Goal: Information Seeking & Learning: Learn about a topic

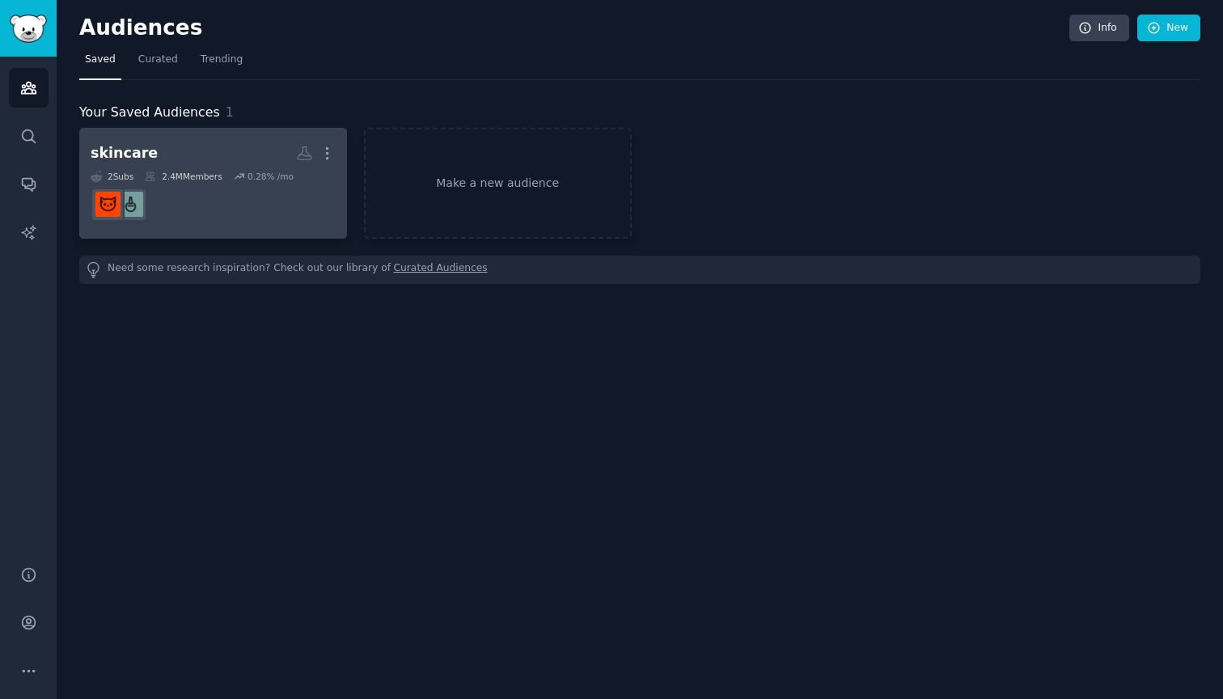
click at [188, 163] on h2 "skincare More" at bounding box center [213, 153] width 245 height 28
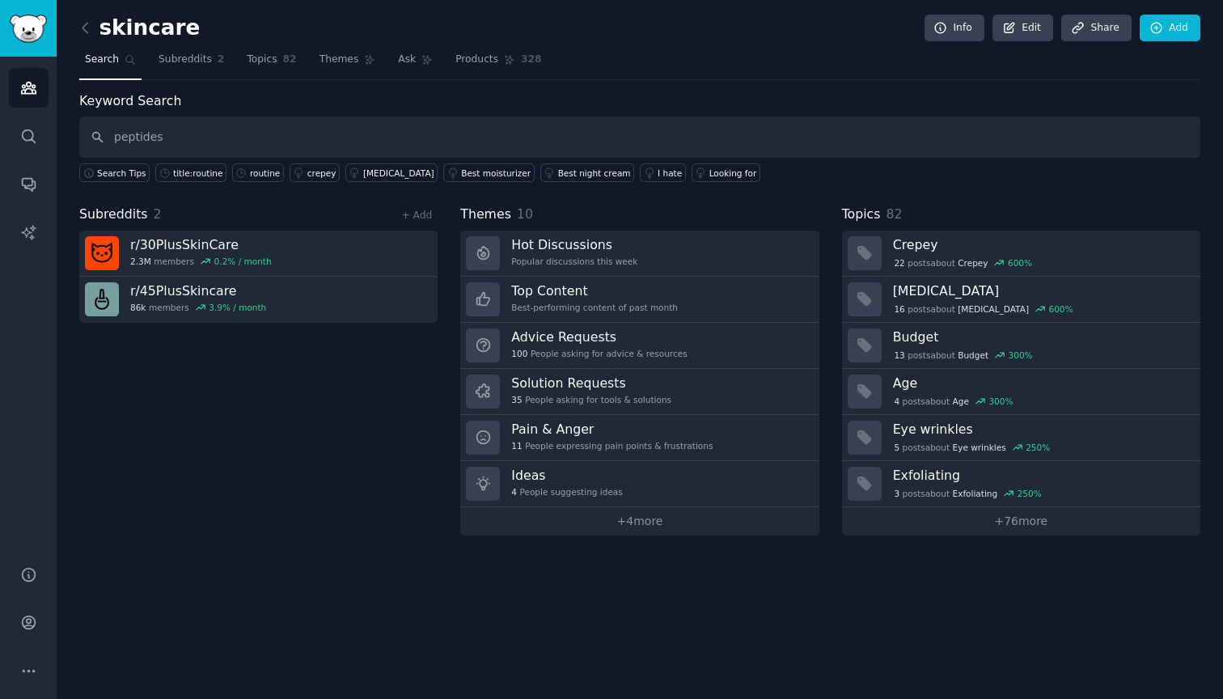
type input "peptides"
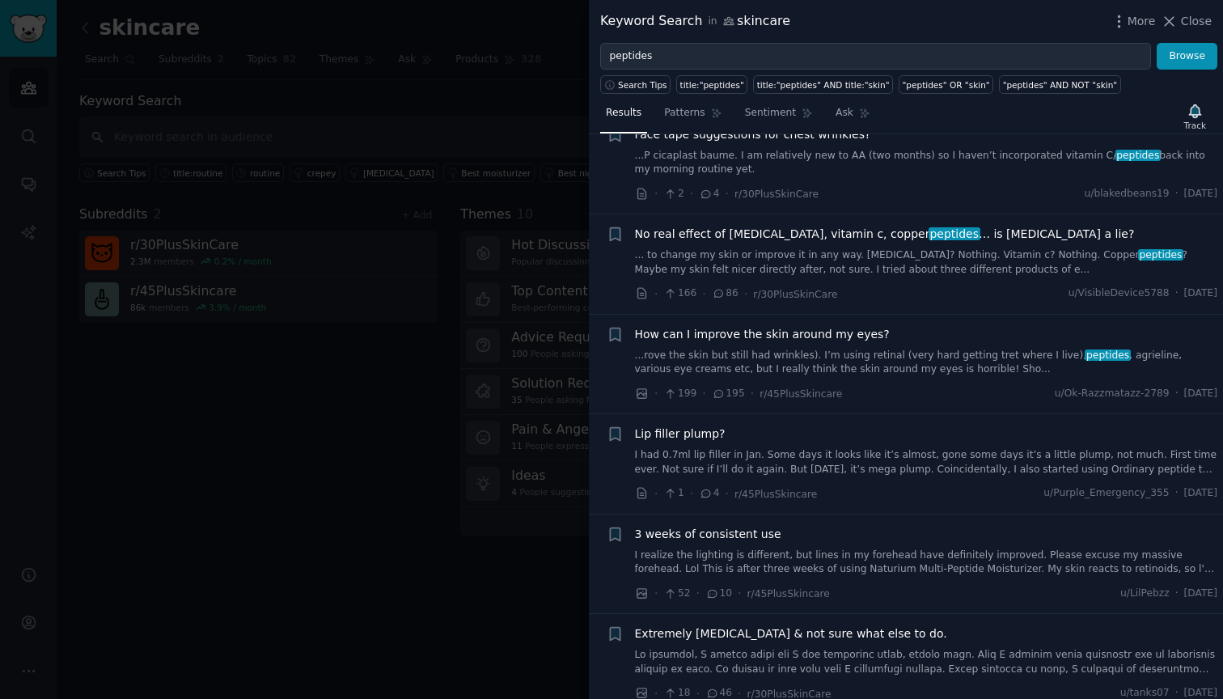
scroll to position [250, 0]
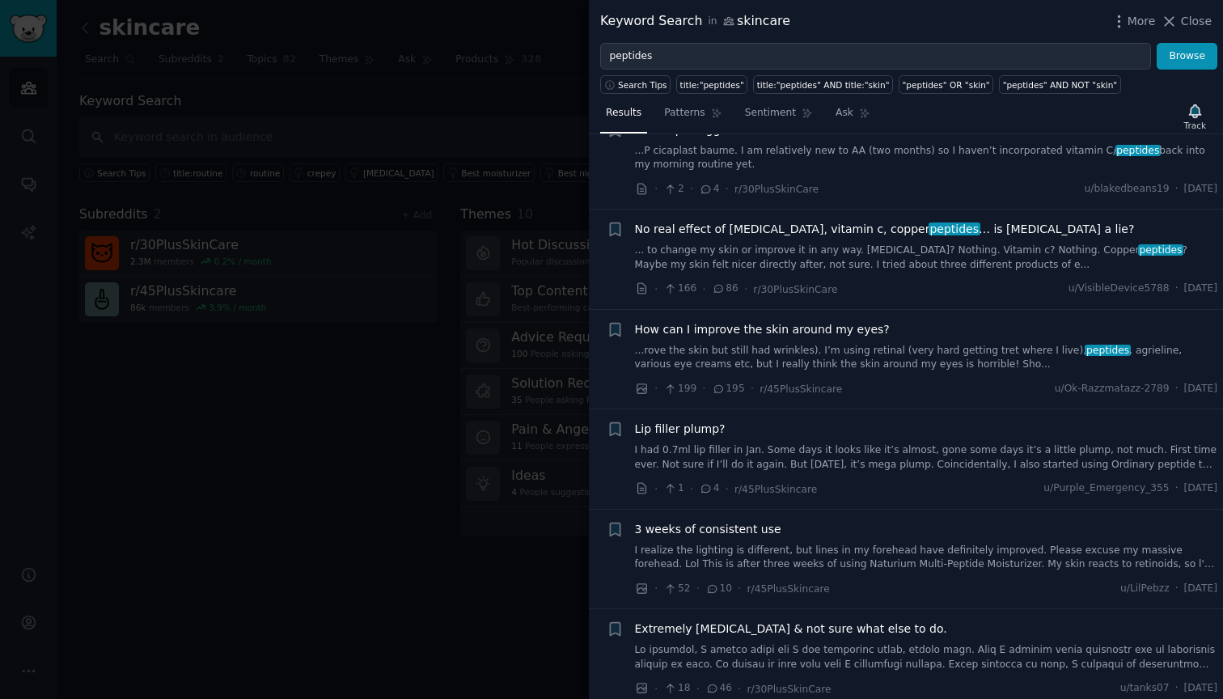
click at [682, 254] on link "... to change my skin or improve it in any way. [MEDICAL_DATA]? Nothing. Vitami…" at bounding box center [926, 257] width 583 height 28
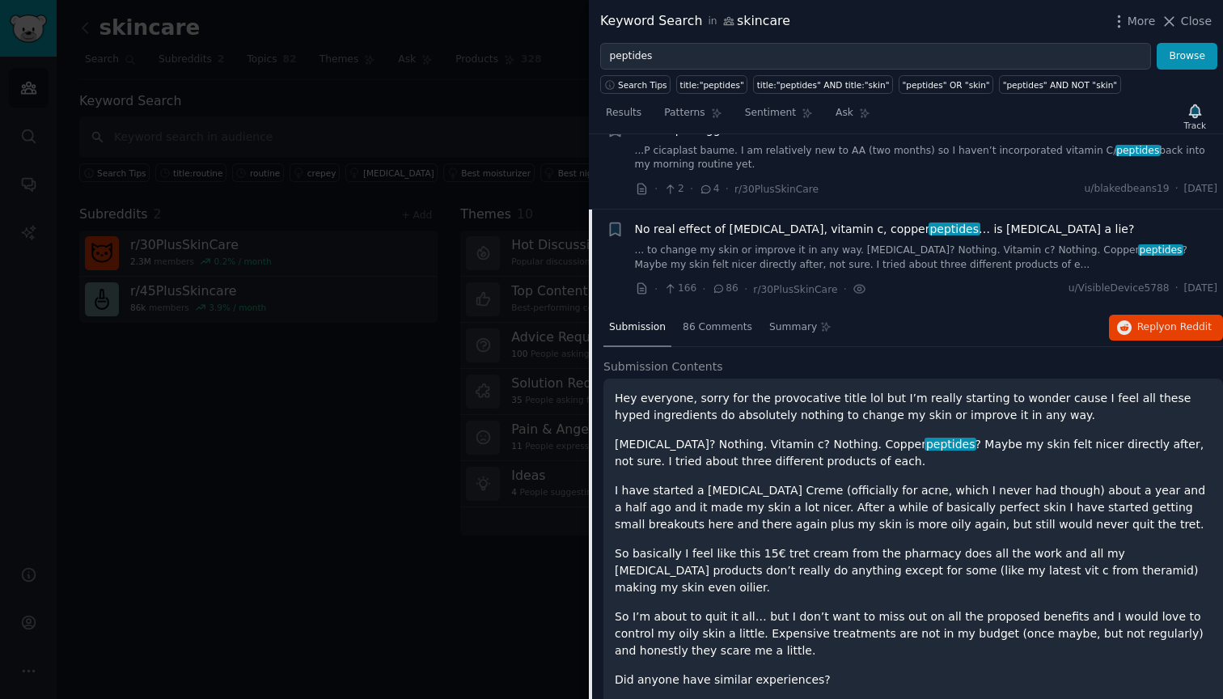
click at [682, 254] on link "... to change my skin or improve it in any way. [MEDICAL_DATA]? Nothing. Vitami…" at bounding box center [926, 257] width 583 height 28
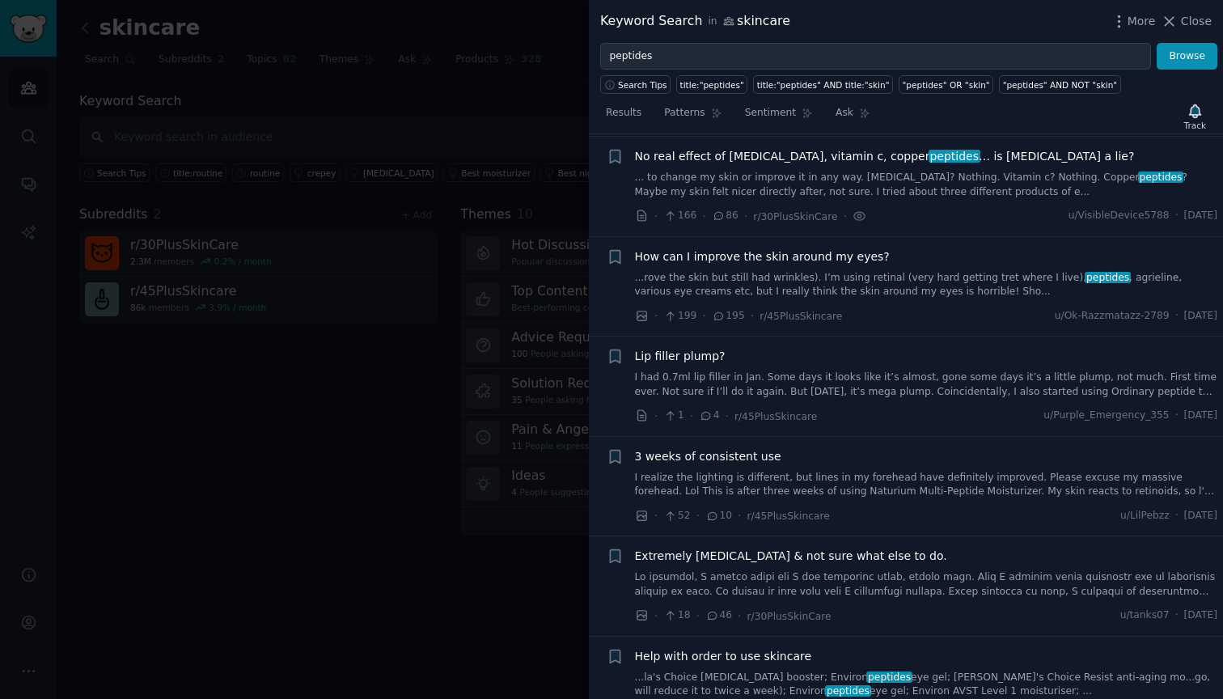
scroll to position [322, 0]
click at [698, 172] on link "... to change my skin or improve it in any way. [MEDICAL_DATA]? Nothing. Vitami…" at bounding box center [926, 185] width 583 height 28
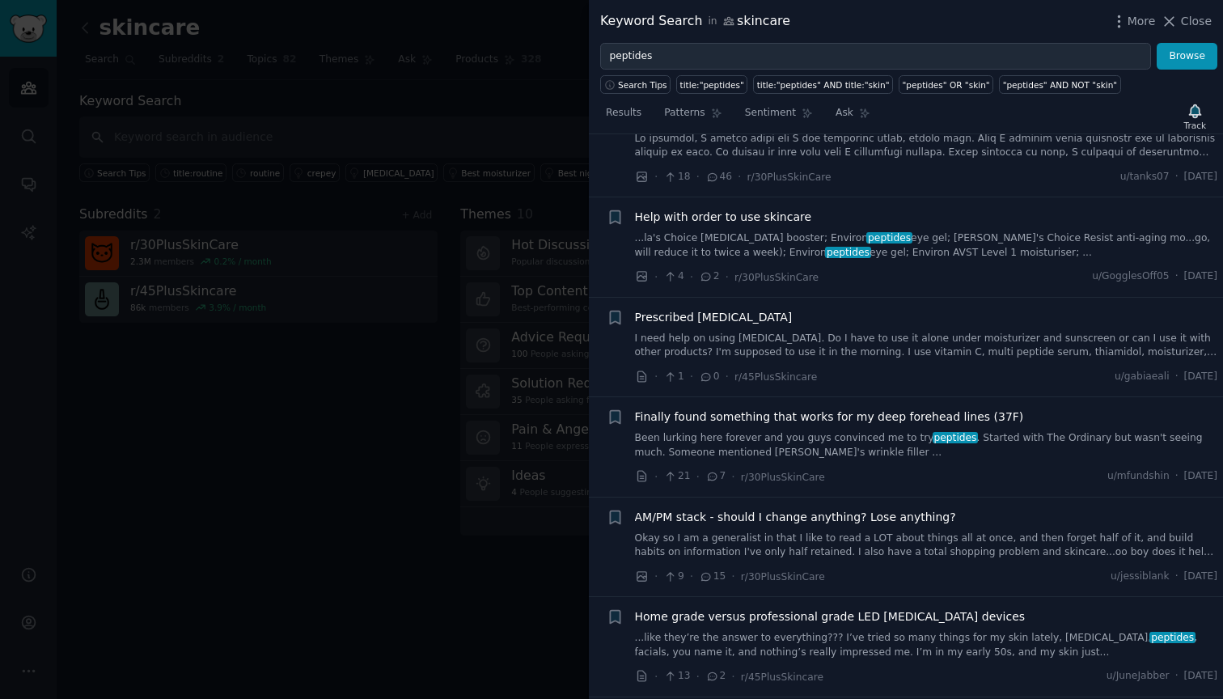
scroll to position [1282, 0]
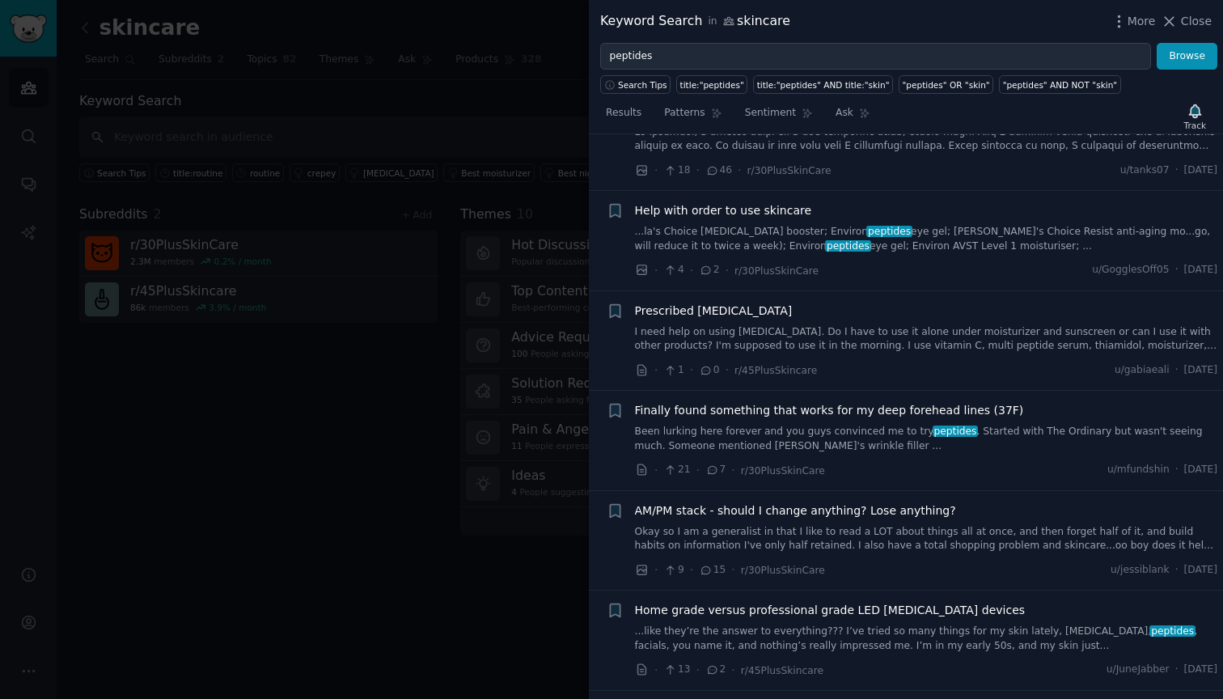
click at [679, 425] on link "Been lurking here forever and you guys convinced me to try peptides . Started w…" at bounding box center [926, 439] width 583 height 28
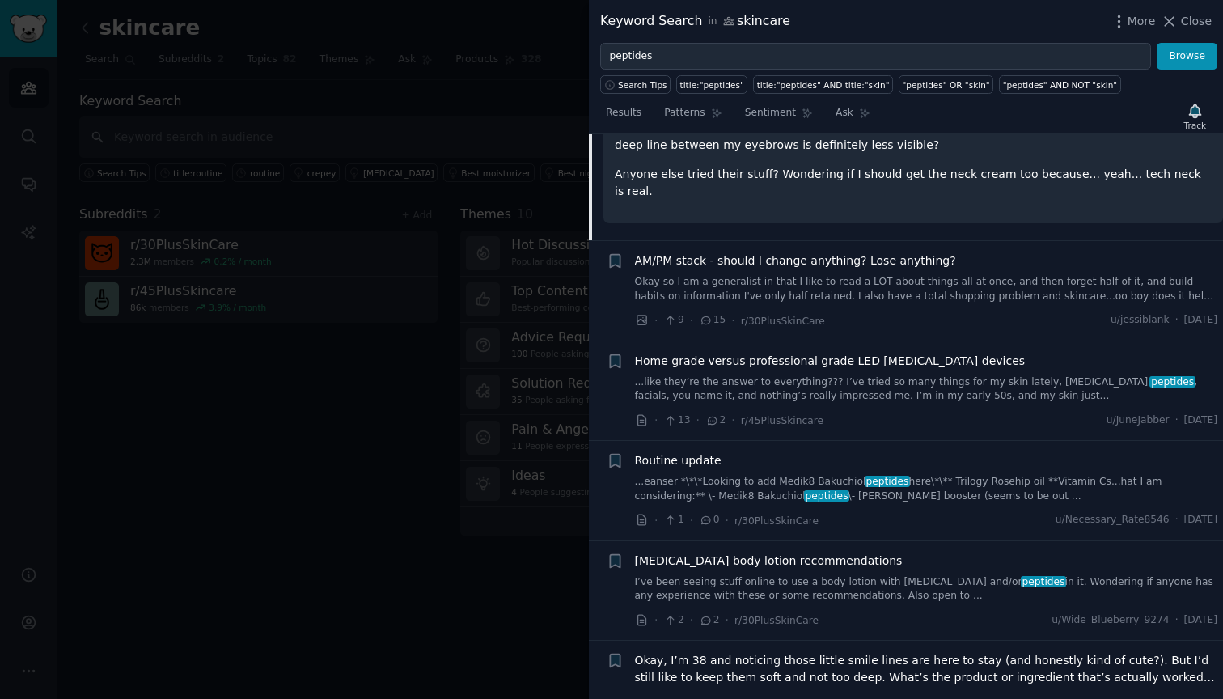
scroll to position [1016, 0]
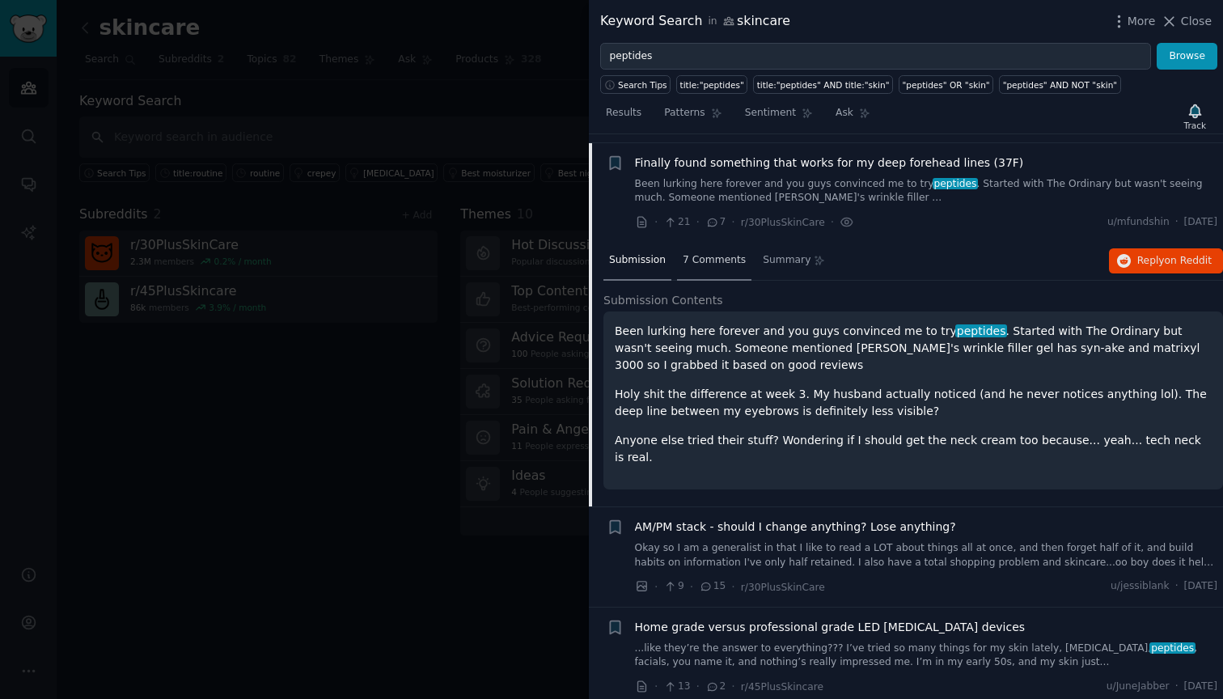
click at [702, 256] on span "7 Comments" at bounding box center [714, 260] width 63 height 15
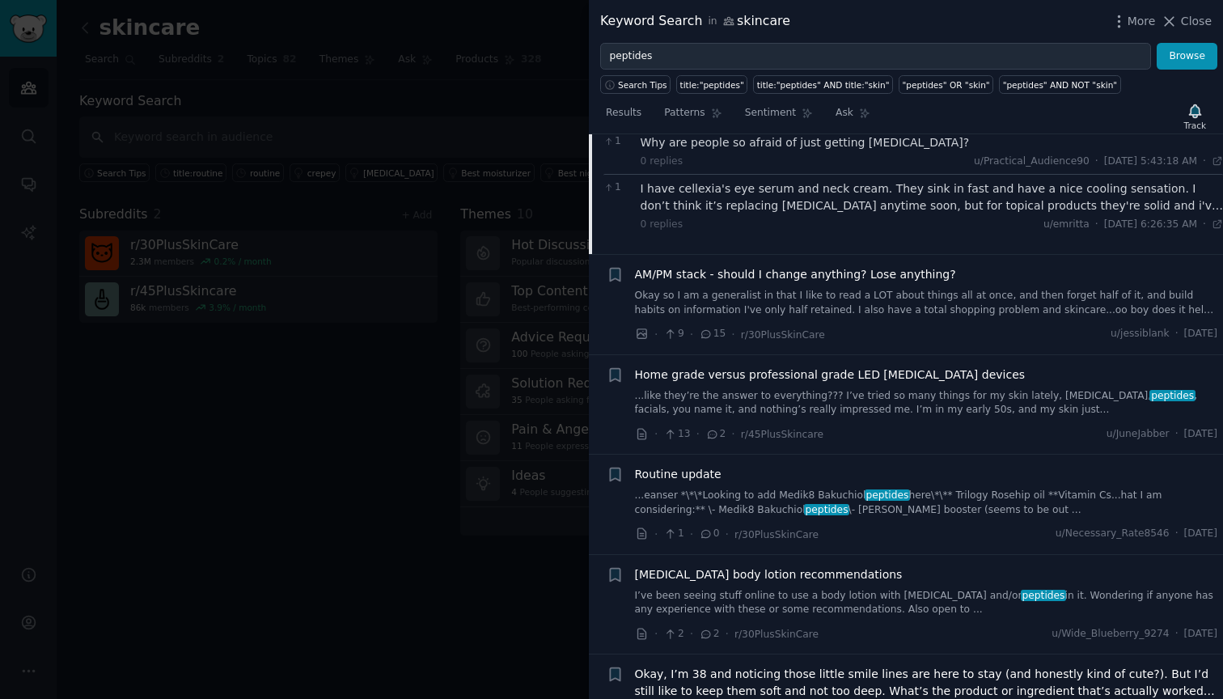
scroll to position [1339, 0]
click at [764, 467] on div "Routine update" at bounding box center [926, 471] width 583 height 17
click at [764, 486] on link "...eanser *\*\*Looking to add Medik8 Bakuchiol peptides here\*\** Trilogy Roseh…" at bounding box center [926, 500] width 583 height 28
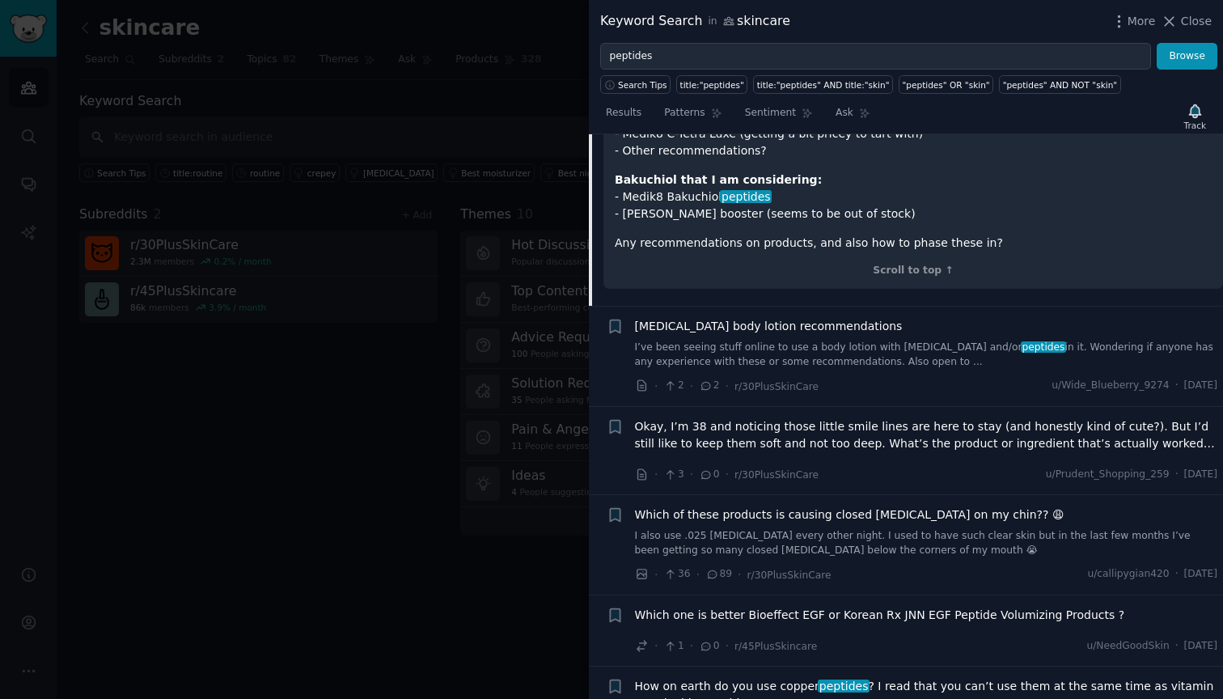
scroll to position [1825, 0]
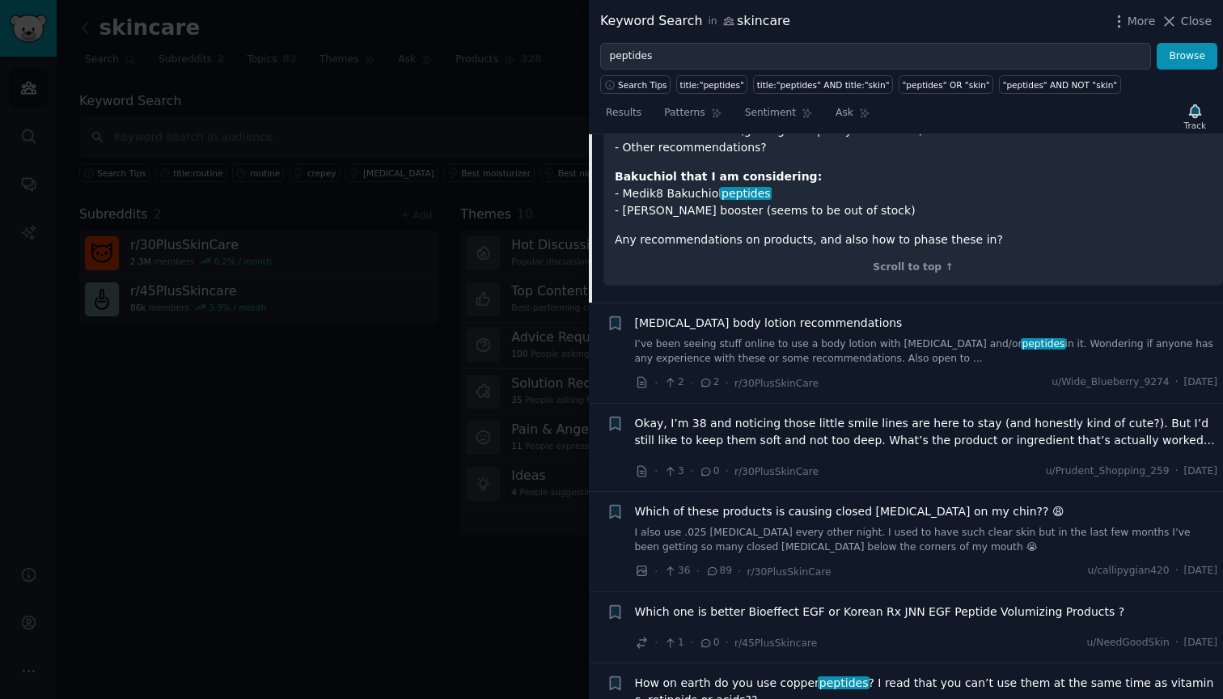
click at [700, 337] on link "I’ve been seeing stuff online to use a body lotion with [MEDICAL_DATA] and/or p…" at bounding box center [926, 351] width 583 height 28
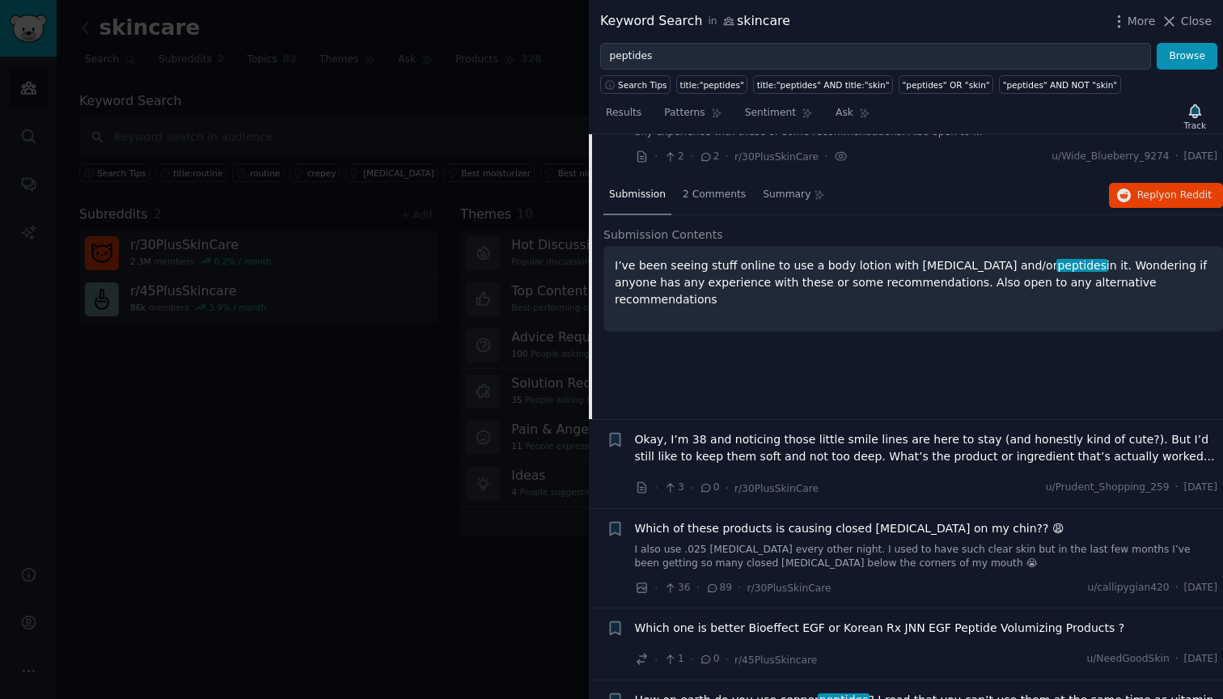
scroll to position [1412, 0]
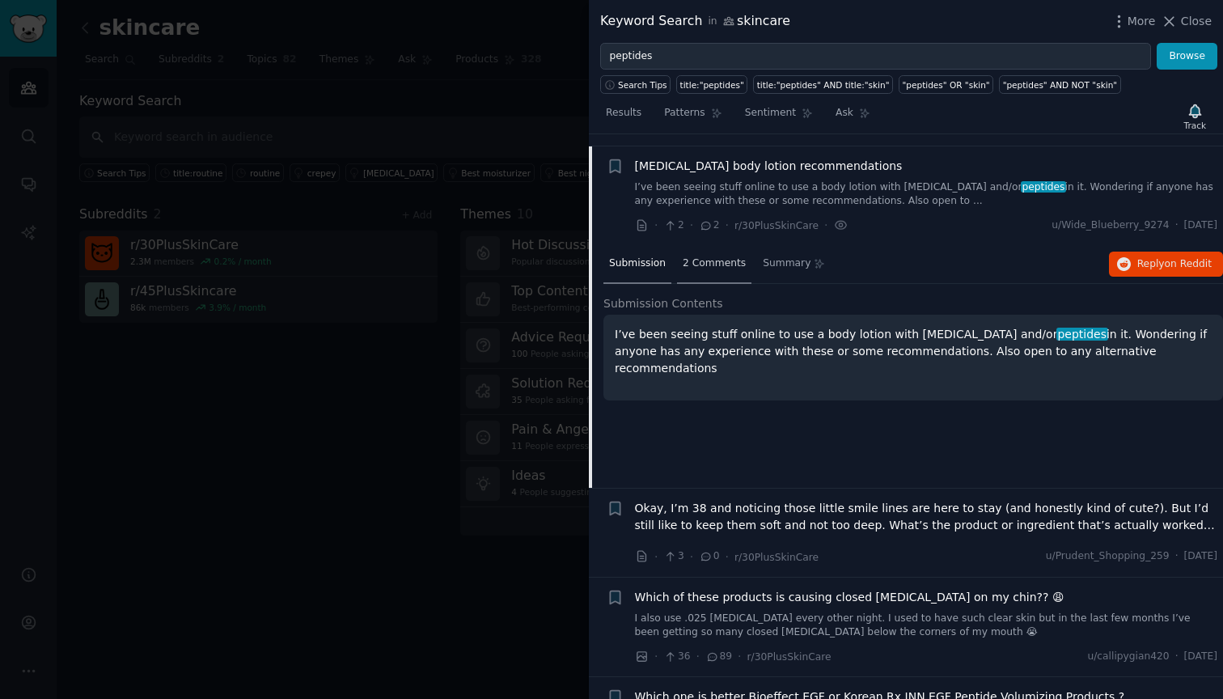
click at [708, 256] on span "2 Comments" at bounding box center [714, 263] width 63 height 15
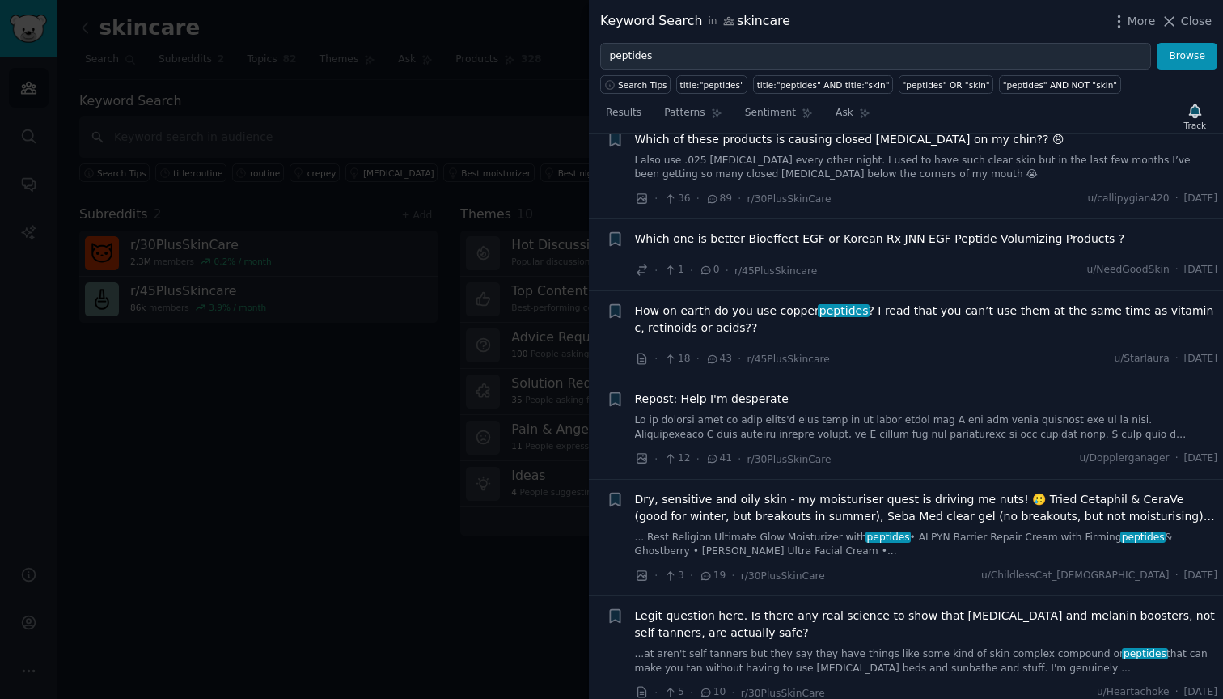
scroll to position [1871, 0]
click at [733, 319] on span "How on earth do you use copper peptides ? I read that you can’t use them at the…" at bounding box center [926, 319] width 583 height 34
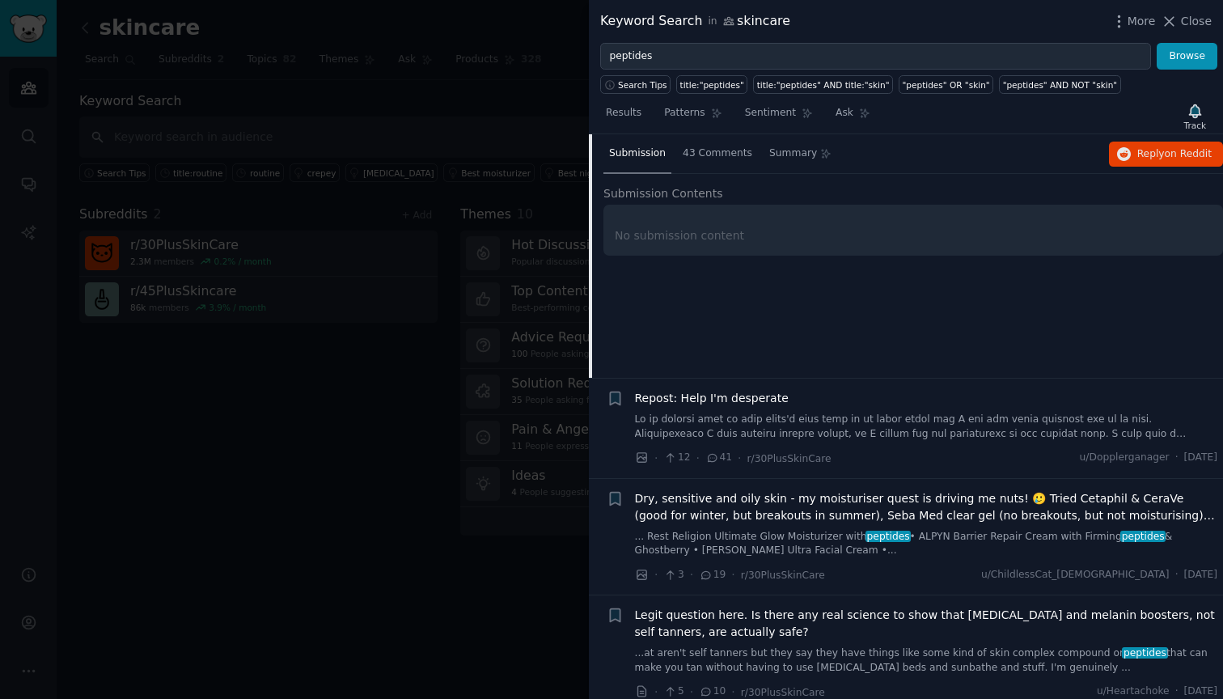
scroll to position [1770, 0]
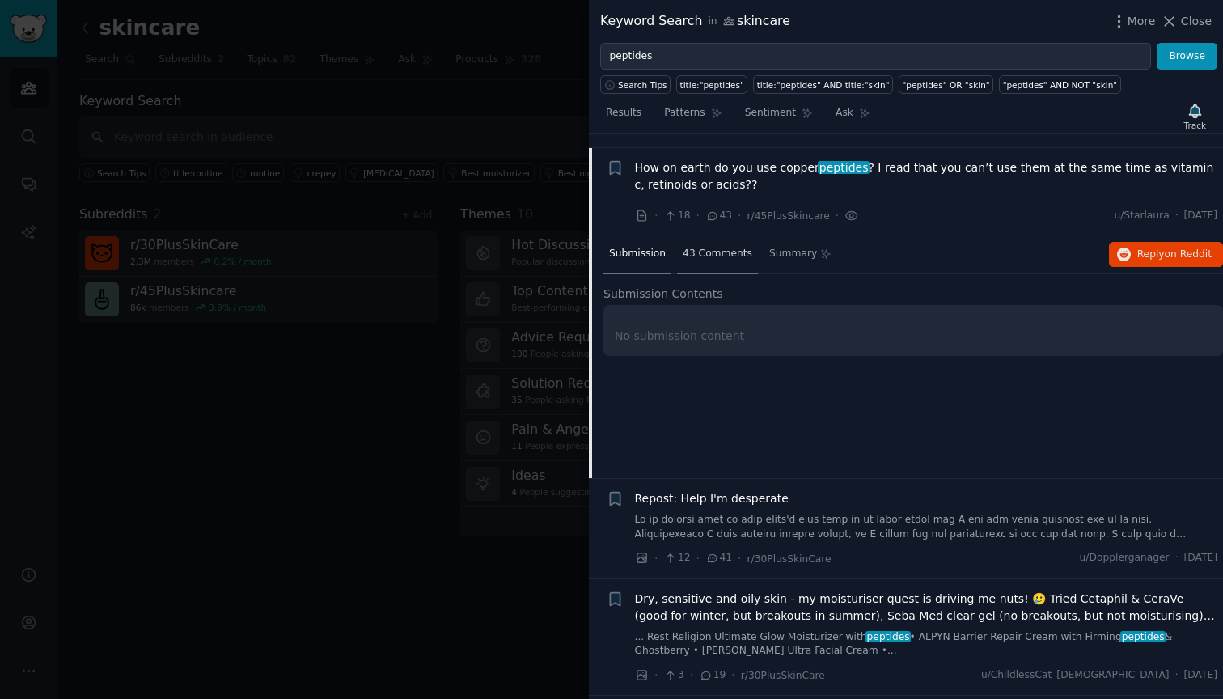
click at [709, 235] on div "43 Comments" at bounding box center [717, 254] width 81 height 39
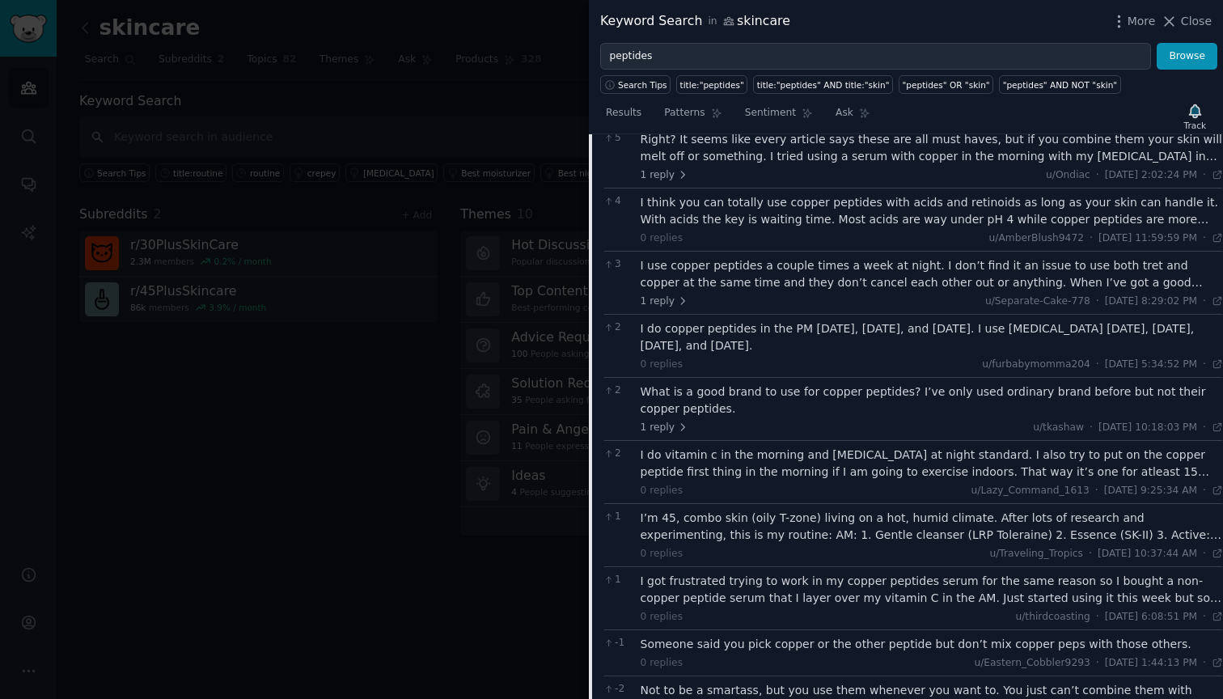
scroll to position [2090, 0]
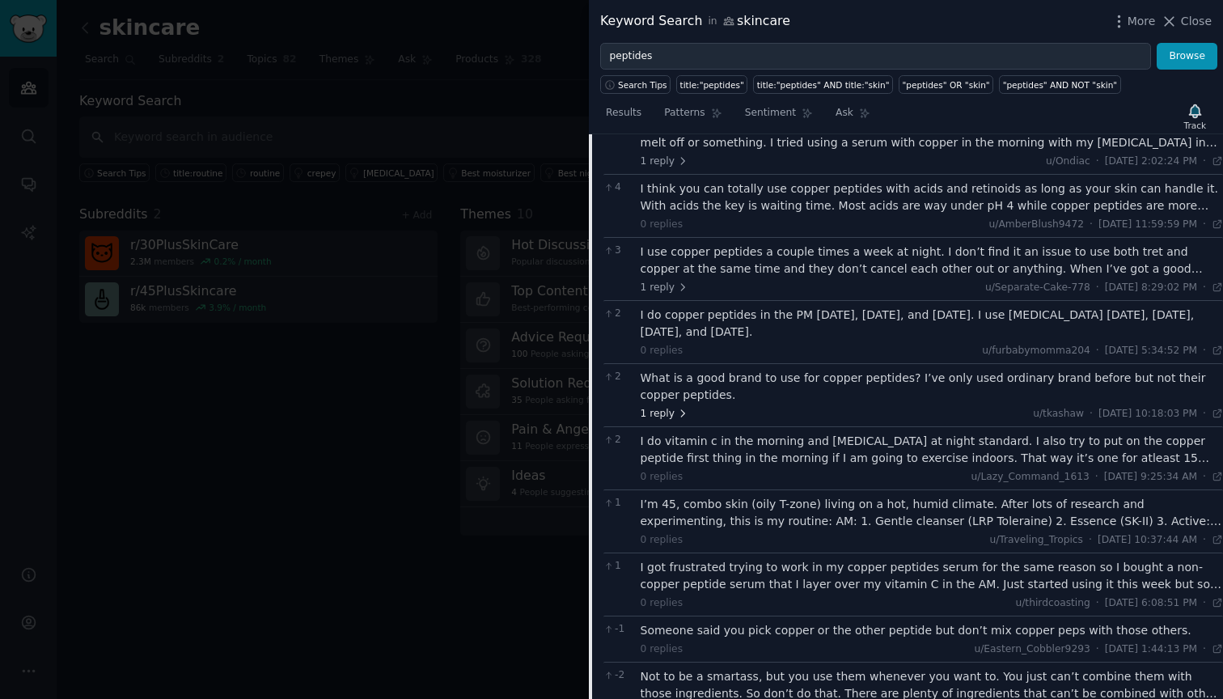
click at [670, 407] on span "1 reply" at bounding box center [665, 414] width 49 height 15
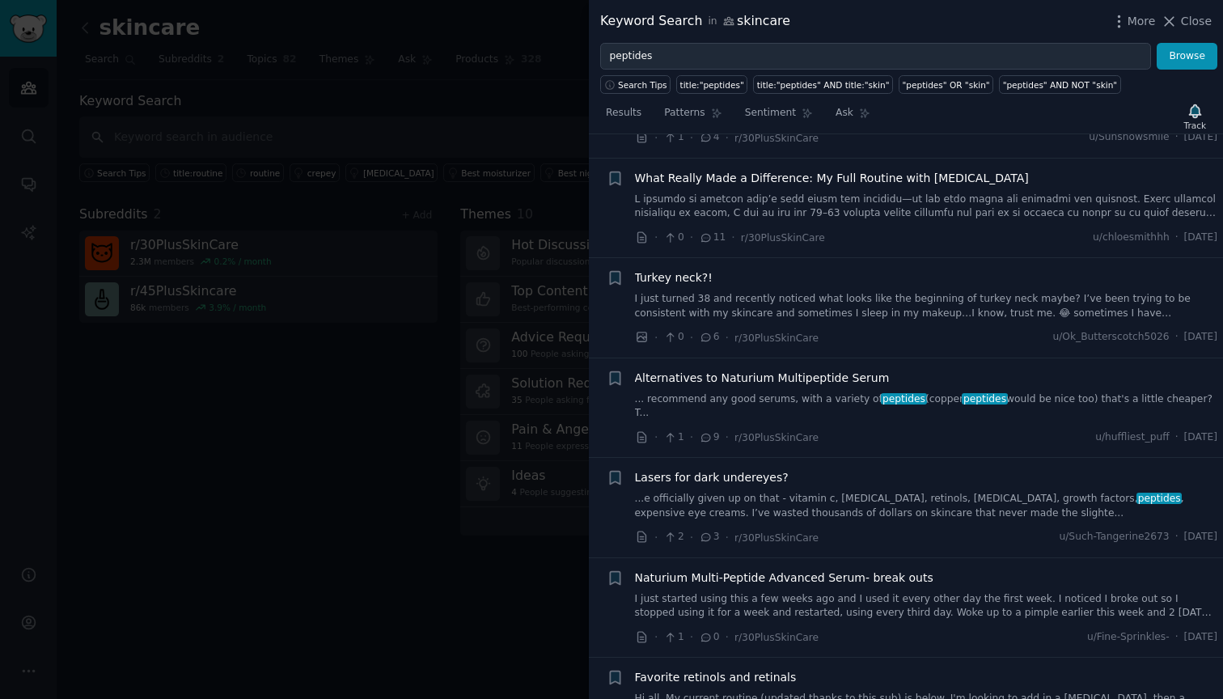
scroll to position [3260, 0]
click at [725, 368] on div "Alternatives to Naturium Multipeptide Serum ... recommend any good serums, with…" at bounding box center [926, 406] width 583 height 77
click at [725, 427] on span "·" at bounding box center [726, 435] width 3 height 17
click at [726, 391] on link "... recommend any good serums, with a variety of peptides (copper peptides woul…" at bounding box center [926, 405] width 583 height 28
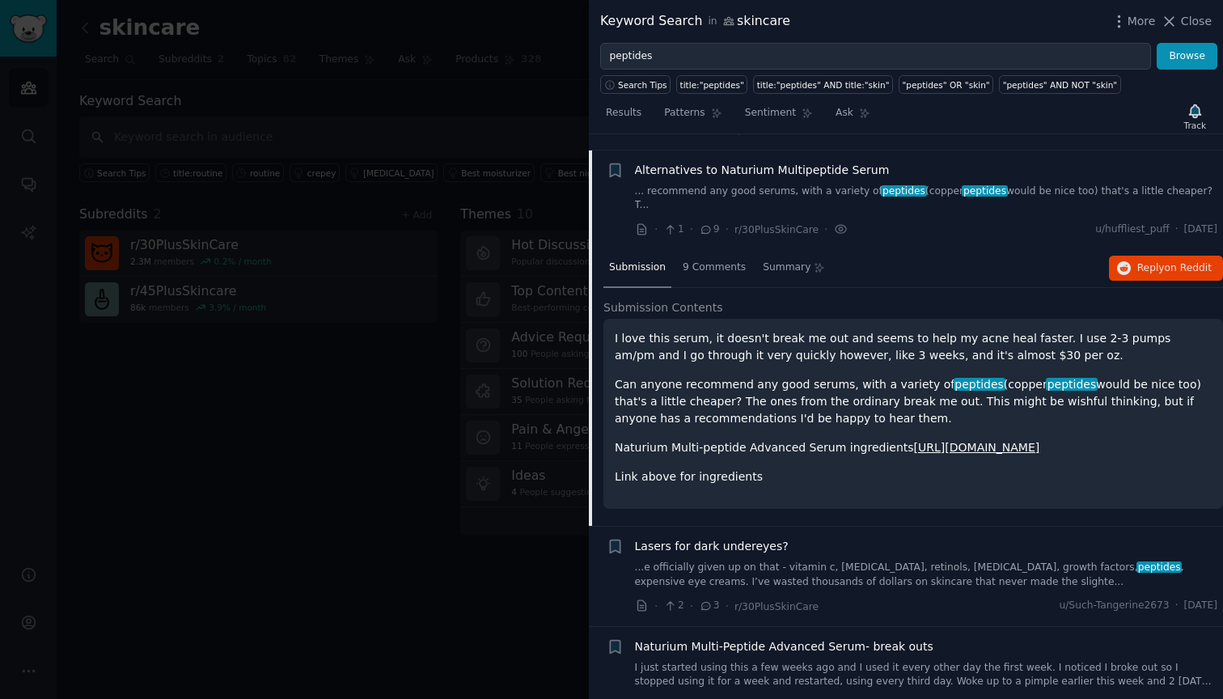
scroll to position [2586, 0]
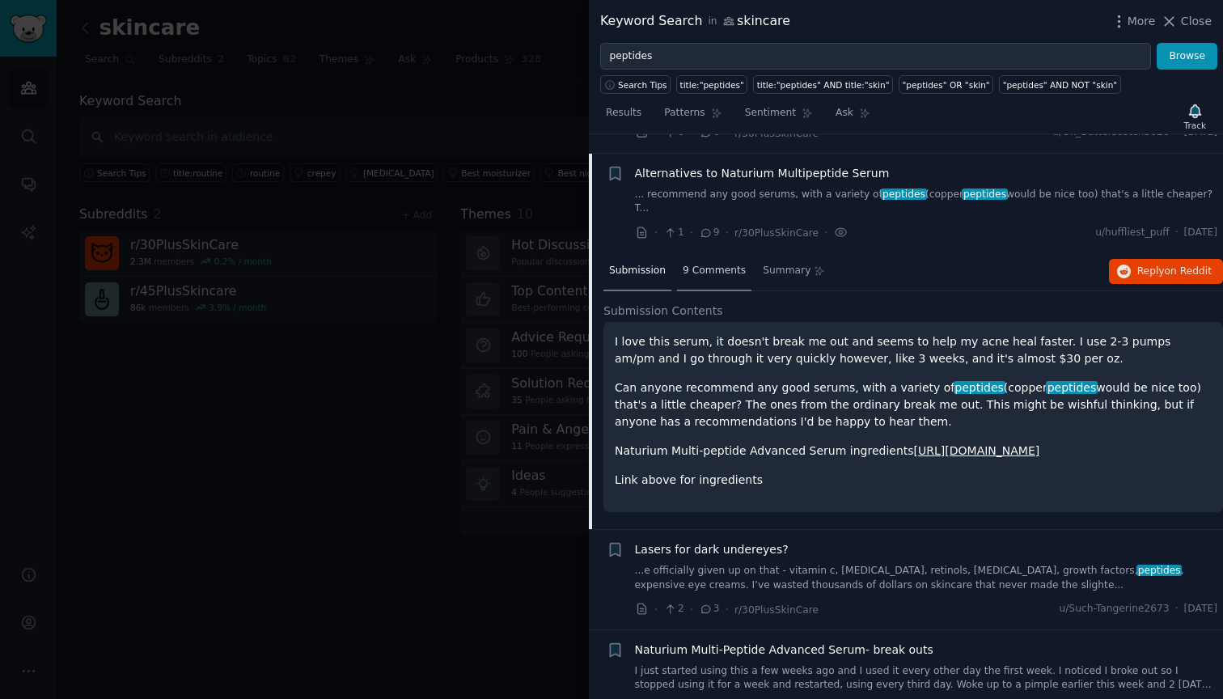
click at [717, 264] on span "9 Comments" at bounding box center [714, 271] width 63 height 15
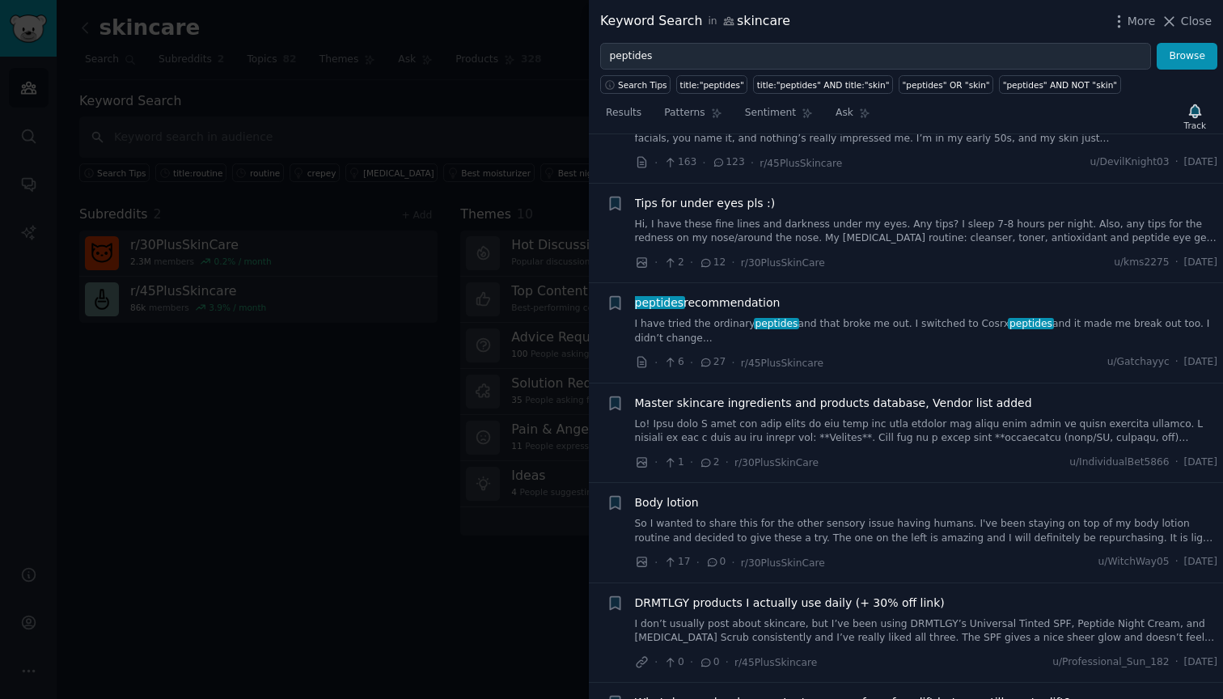
scroll to position [3496, 0]
click at [734, 315] on link "I have tried the ordinary peptides and that broke me out. I switched to Cosrx p…" at bounding box center [926, 329] width 583 height 28
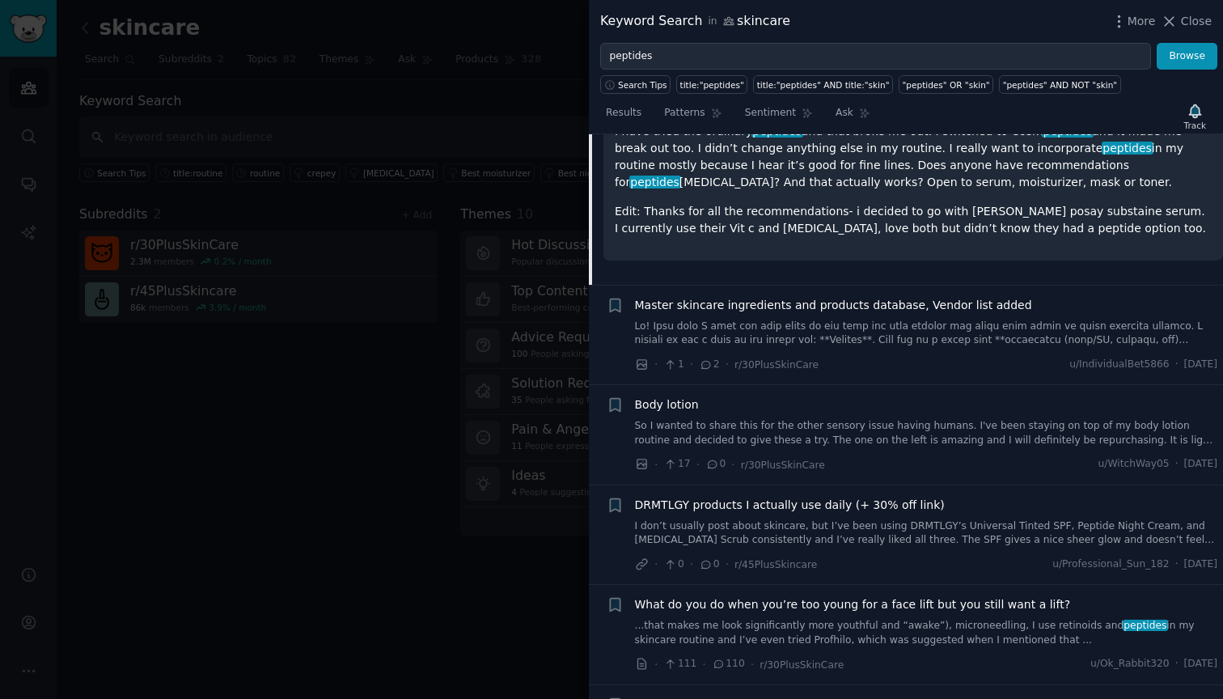
scroll to position [3266, 0]
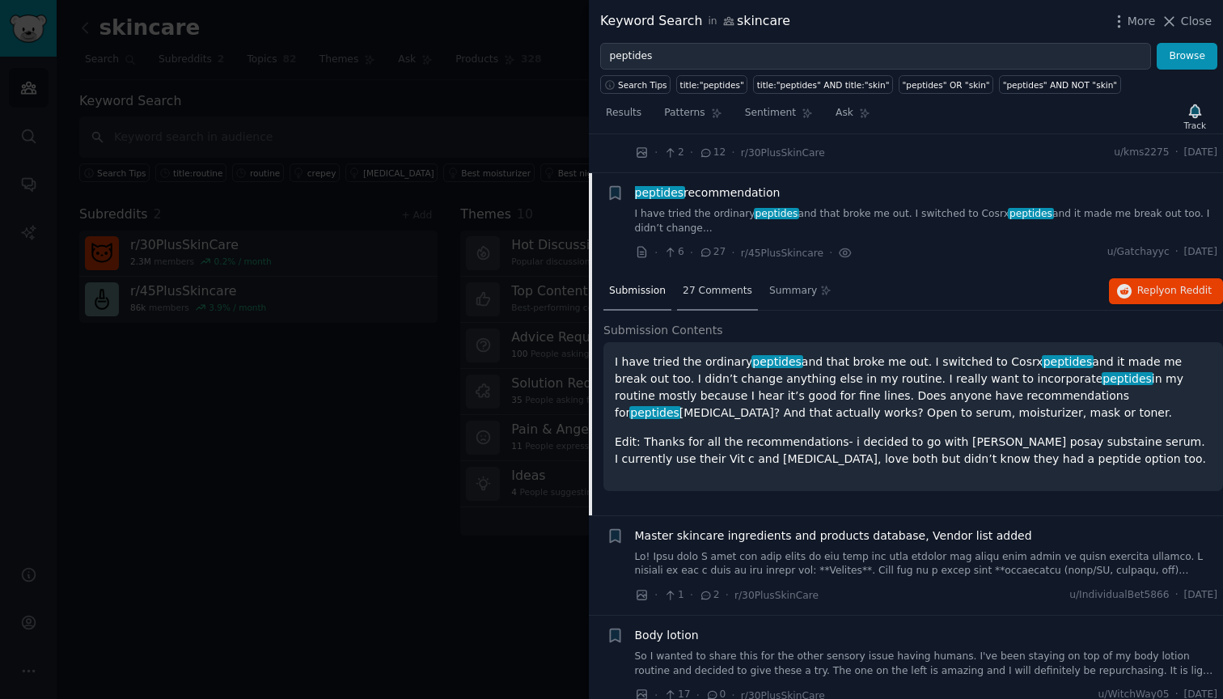
click at [729, 284] on span "27 Comments" at bounding box center [718, 291] width 70 height 15
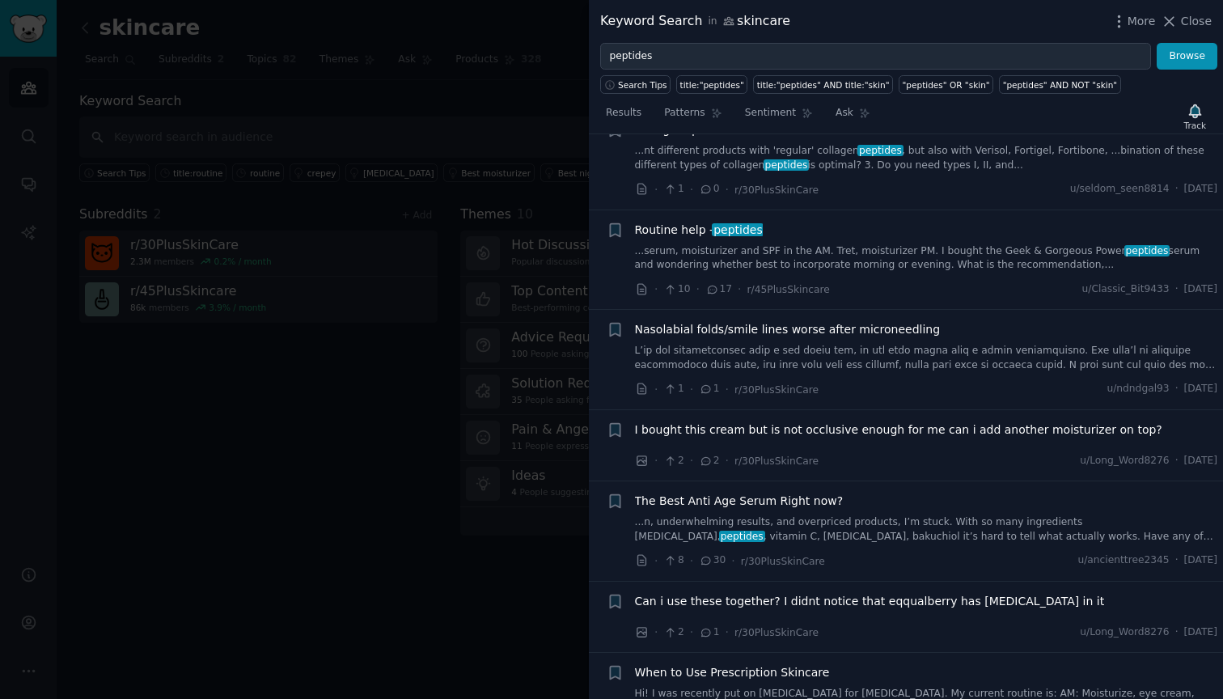
scroll to position [9715, 0]
